Goal: Use online tool/utility

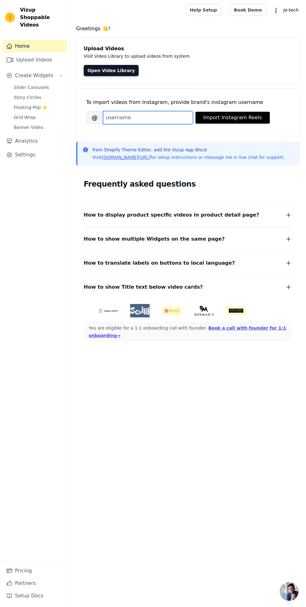
click at [162, 114] on input "Brand's Instagram Username" at bounding box center [148, 117] width 90 height 13
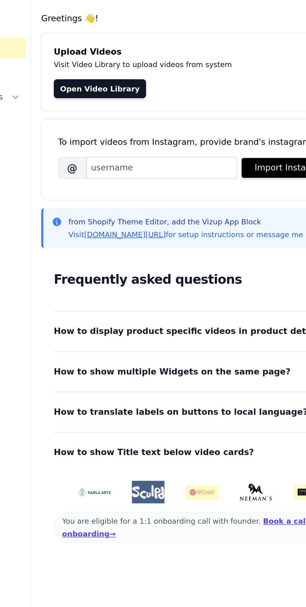
click at [145, 119] on input "Brand's Instagram Username" at bounding box center [148, 117] width 90 height 13
click at [121, 116] on input "Brand's Instagram Username" at bounding box center [148, 117] width 90 height 13
click at [130, 120] on input "Brand's Instagram Username" at bounding box center [148, 117] width 90 height 13
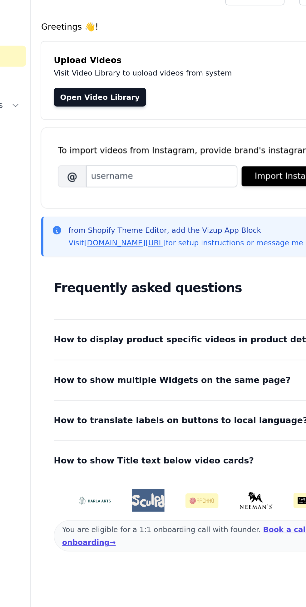
click at [119, 115] on input "Brand's Instagram Username" at bounding box center [148, 117] width 90 height 13
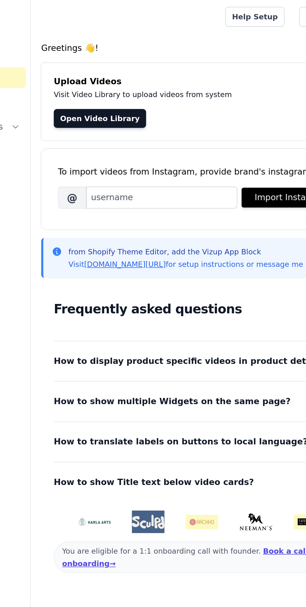
click at [128, 116] on input "Brand's Instagram Username" at bounding box center [148, 117] width 90 height 13
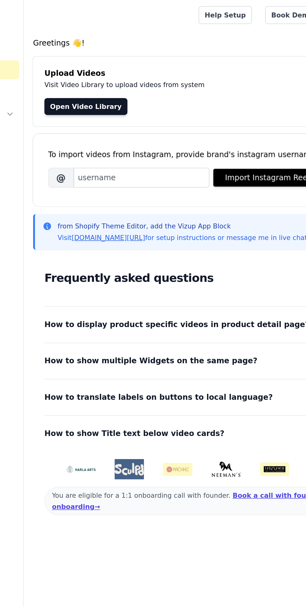
click at [226, 122] on button "Import Instagram Reels" at bounding box center [232, 118] width 74 height 12
